Goal: Find specific page/section: Find specific page/section

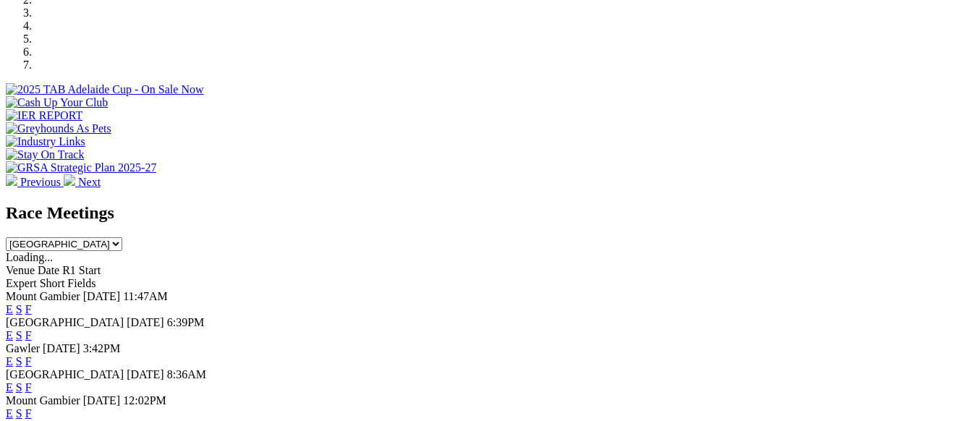
scroll to position [506, 0]
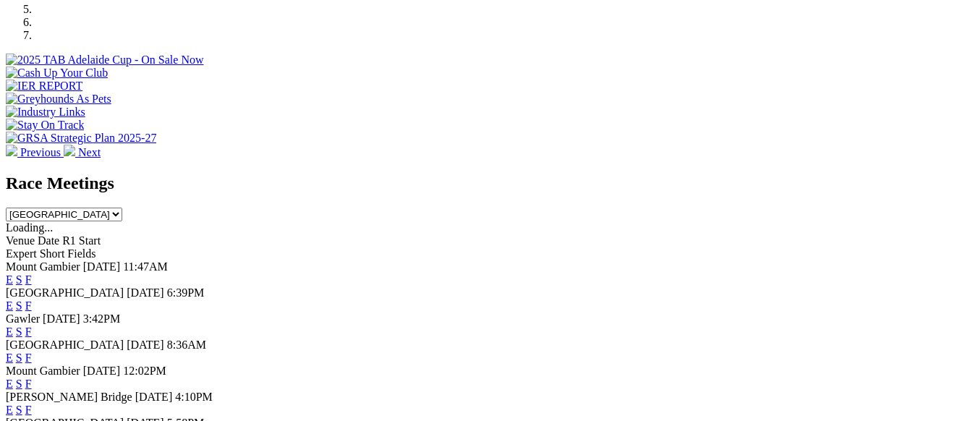
click at [32, 299] on link "F" at bounding box center [28, 305] width 7 height 12
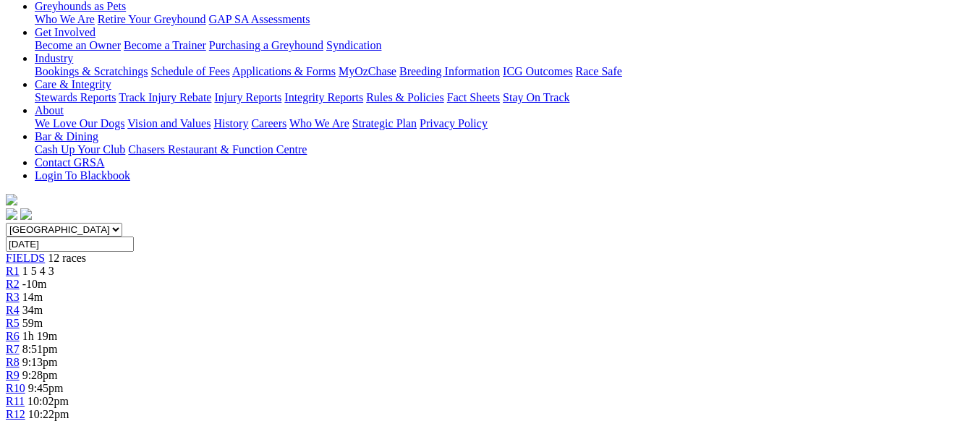
scroll to position [217, 0]
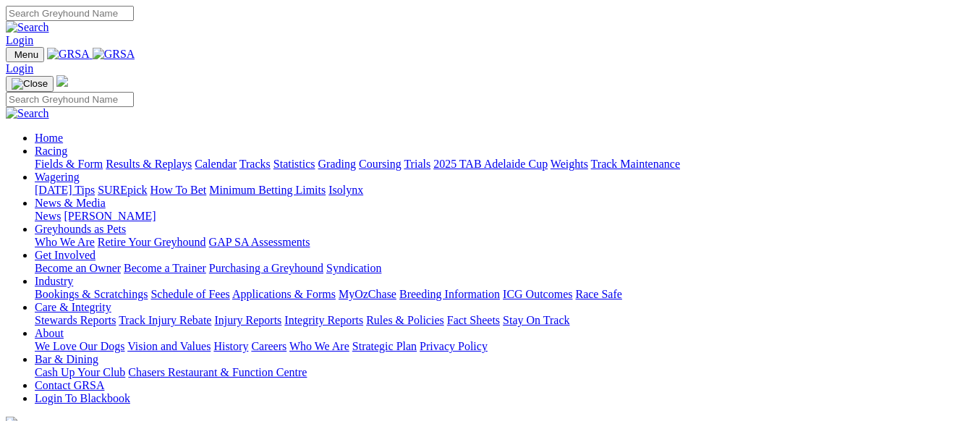
scroll to position [506, 0]
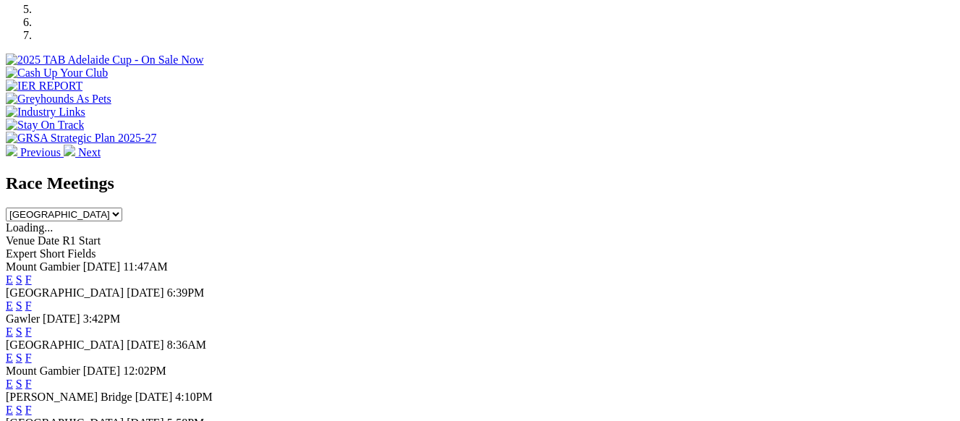
click at [32, 325] on link "F" at bounding box center [28, 331] width 7 height 12
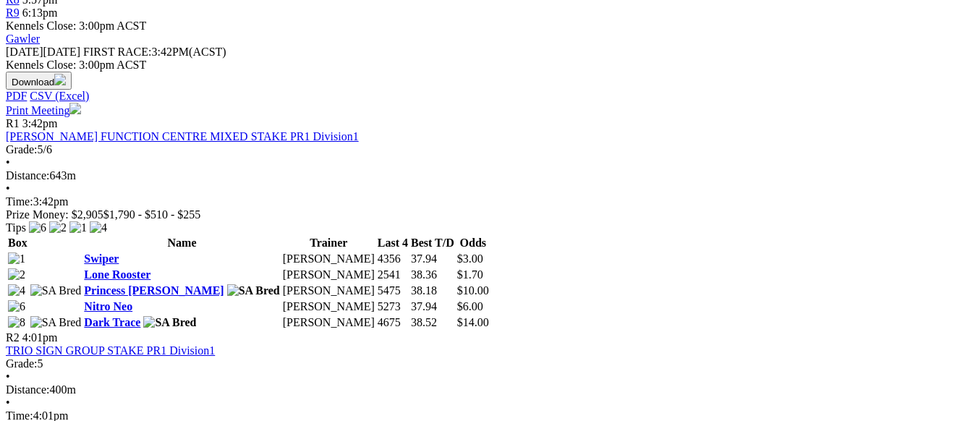
scroll to position [579, 0]
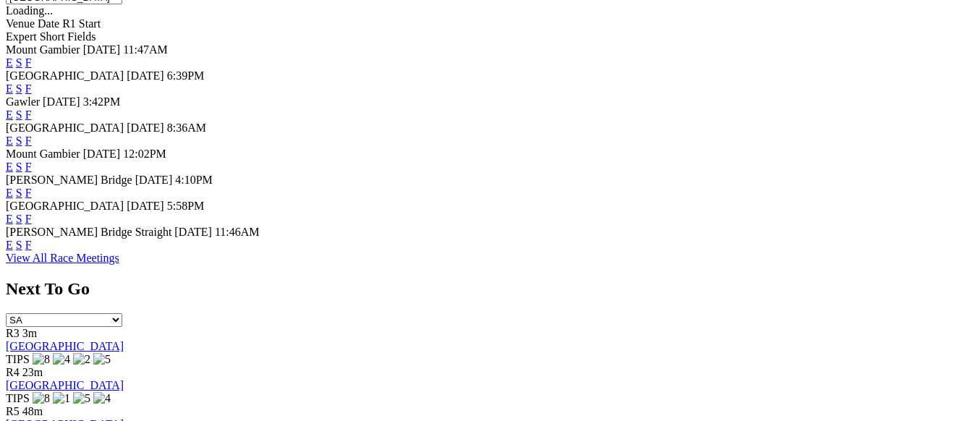
scroll to position [651, 0]
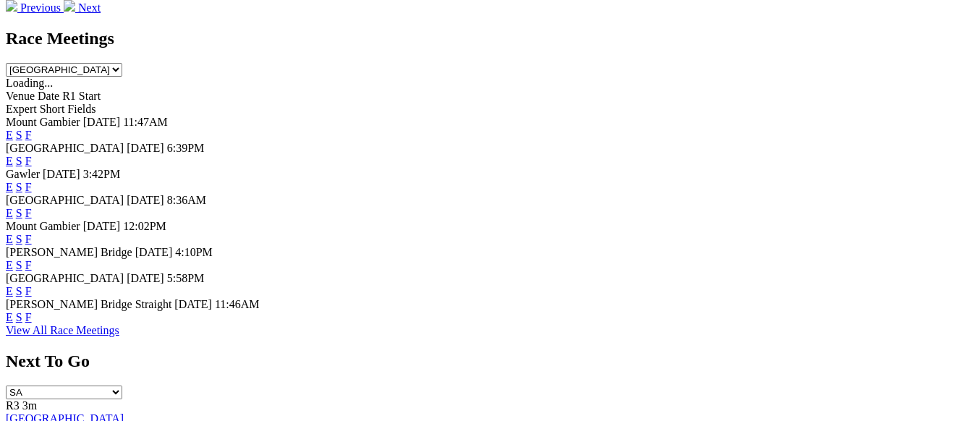
click at [32, 259] on link "F" at bounding box center [28, 265] width 7 height 12
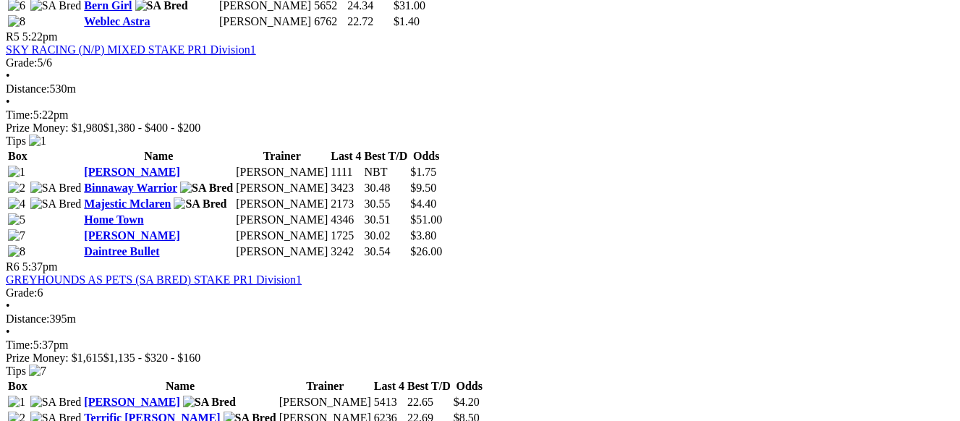
scroll to position [1736, 0]
